Goal: Information Seeking & Learning: Find specific fact

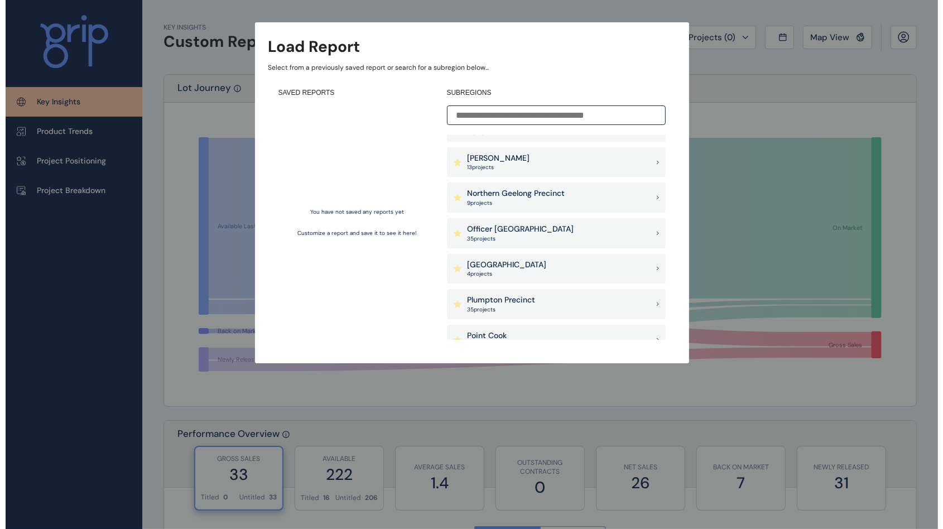
scroll to position [837, 0]
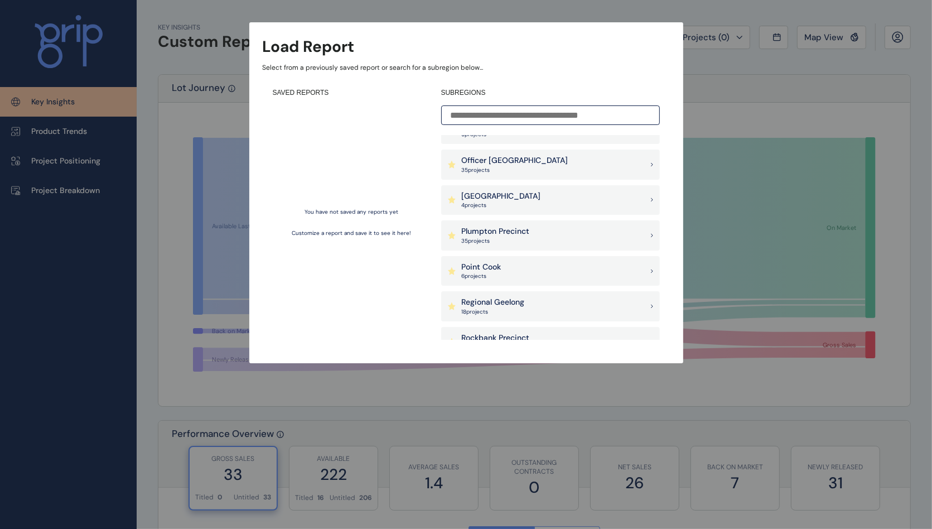
click at [536, 238] on div "Plumpton Precinct 35 project s" at bounding box center [550, 235] width 219 height 30
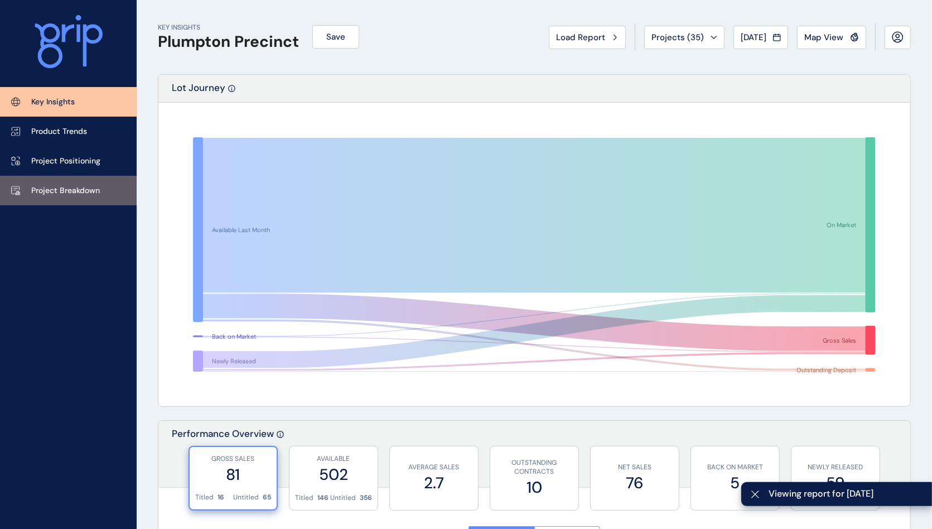
click at [99, 176] on link "Project Breakdown" at bounding box center [68, 191] width 137 height 30
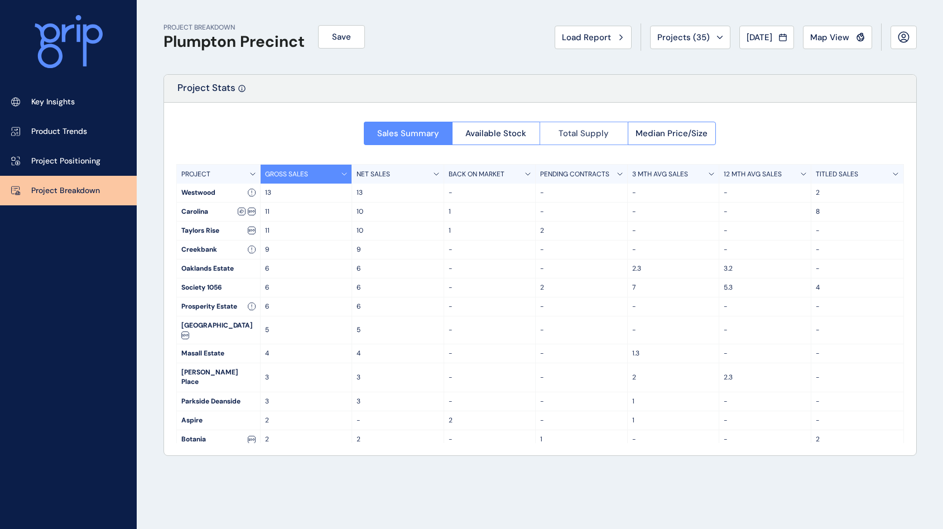
click at [587, 138] on span "Total Supply" at bounding box center [584, 133] width 50 height 11
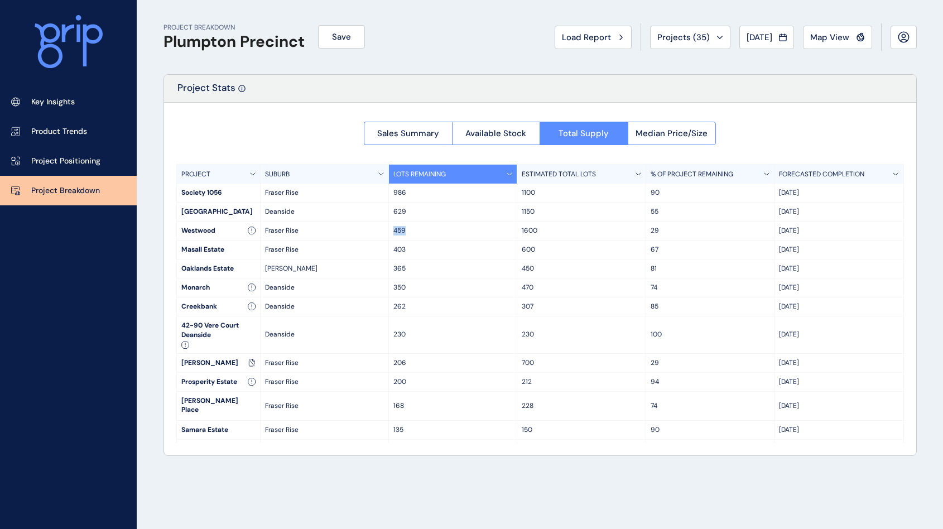
drag, startPoint x: 392, startPoint y: 228, endPoint x: 422, endPoint y: 229, distance: 29.6
click at [422, 229] on p "459" at bounding box center [452, 230] width 119 height 9
click at [425, 225] on div "459" at bounding box center [453, 231] width 128 height 18
click at [423, 232] on p "459" at bounding box center [452, 230] width 119 height 9
drag, startPoint x: 423, startPoint y: 232, endPoint x: 391, endPoint y: 229, distance: 31.9
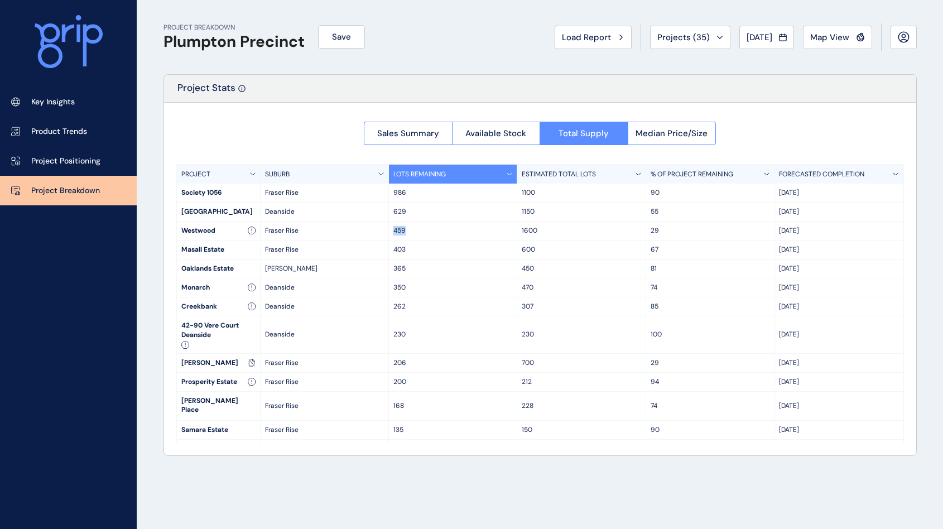
click at [391, 229] on div "459" at bounding box center [453, 231] width 128 height 18
click at [479, 230] on p "459" at bounding box center [452, 230] width 119 height 9
drag, startPoint x: 479, startPoint y: 230, endPoint x: 394, endPoint y: 232, distance: 84.8
click at [394, 232] on p "459" at bounding box center [452, 230] width 119 height 9
click at [428, 232] on p "459" at bounding box center [452, 230] width 119 height 9
